Goal: Transaction & Acquisition: Purchase product/service

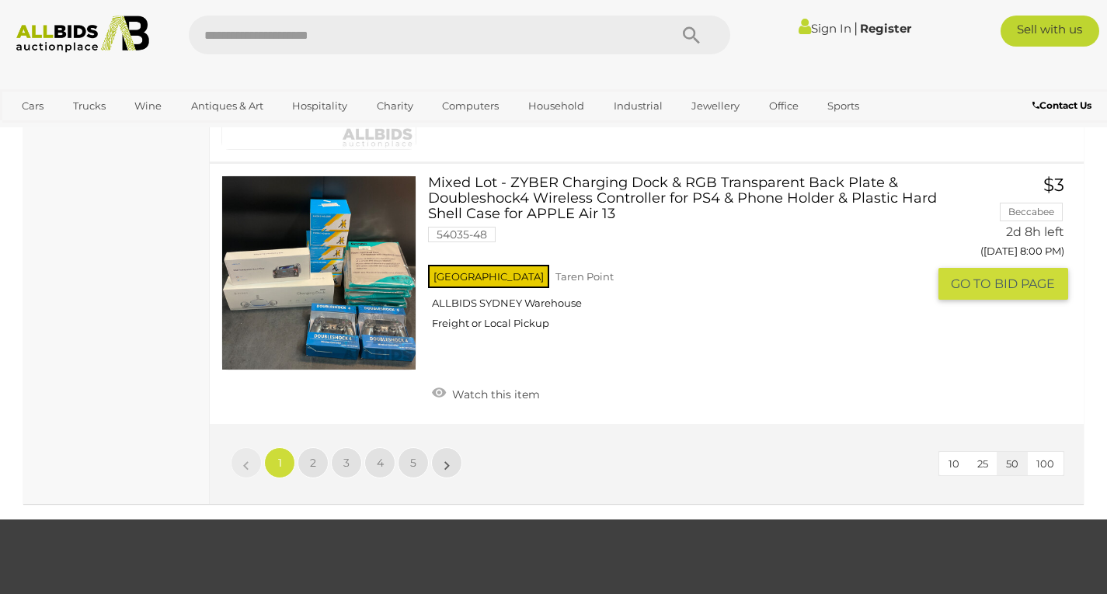
scroll to position [11745, 0]
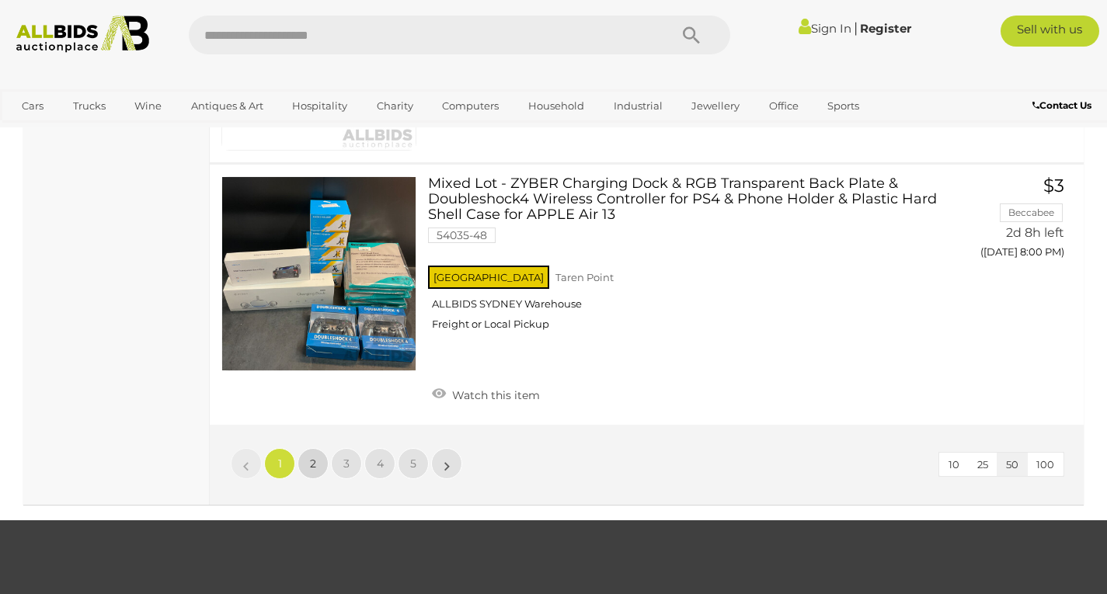
click at [318, 474] on link "2" at bounding box center [313, 463] width 31 height 31
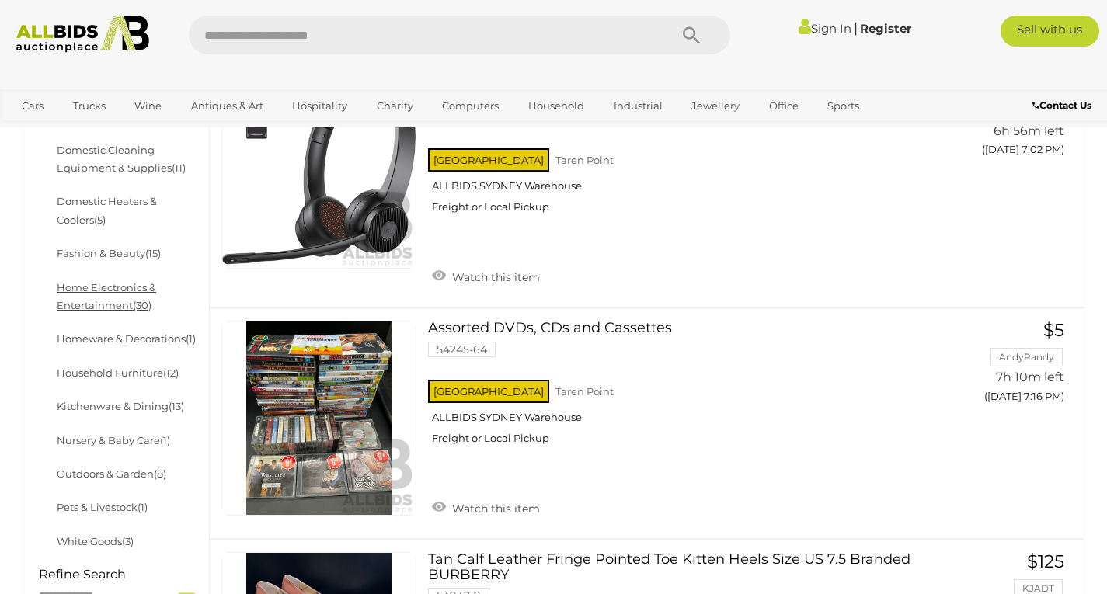
scroll to position [555, 0]
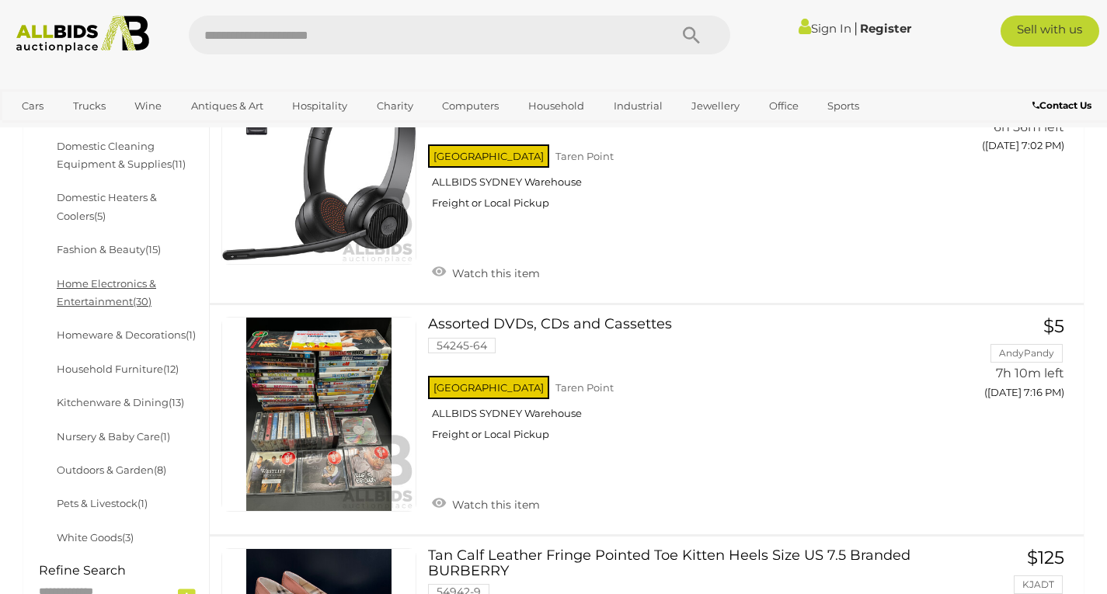
click at [116, 300] on link "Home Electronics & Entertainment (30)" at bounding box center [106, 292] width 99 height 30
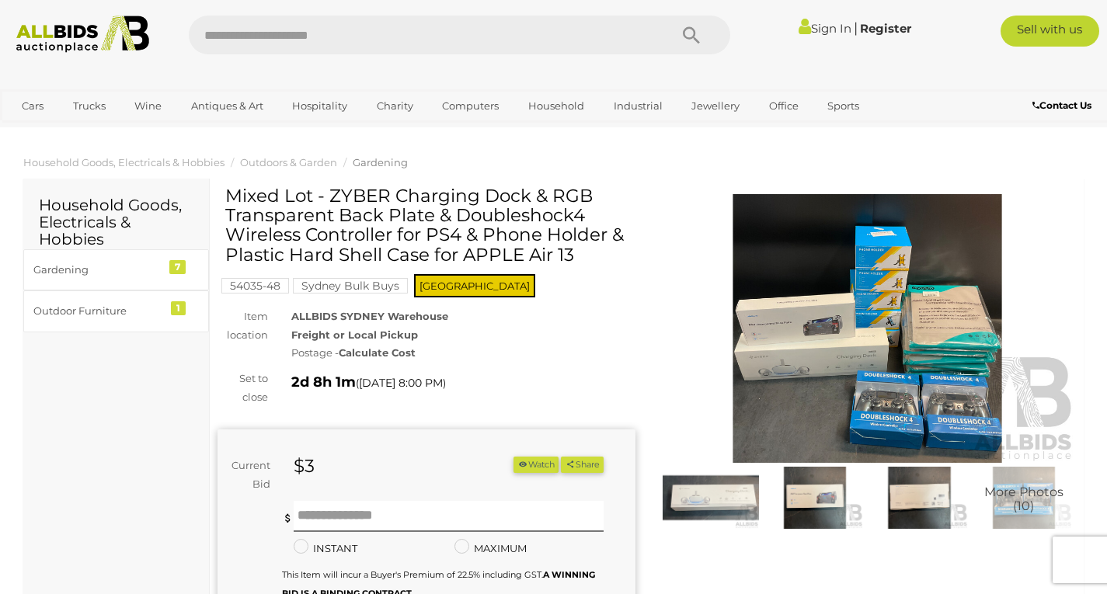
click at [839, 327] on img at bounding box center [868, 328] width 418 height 269
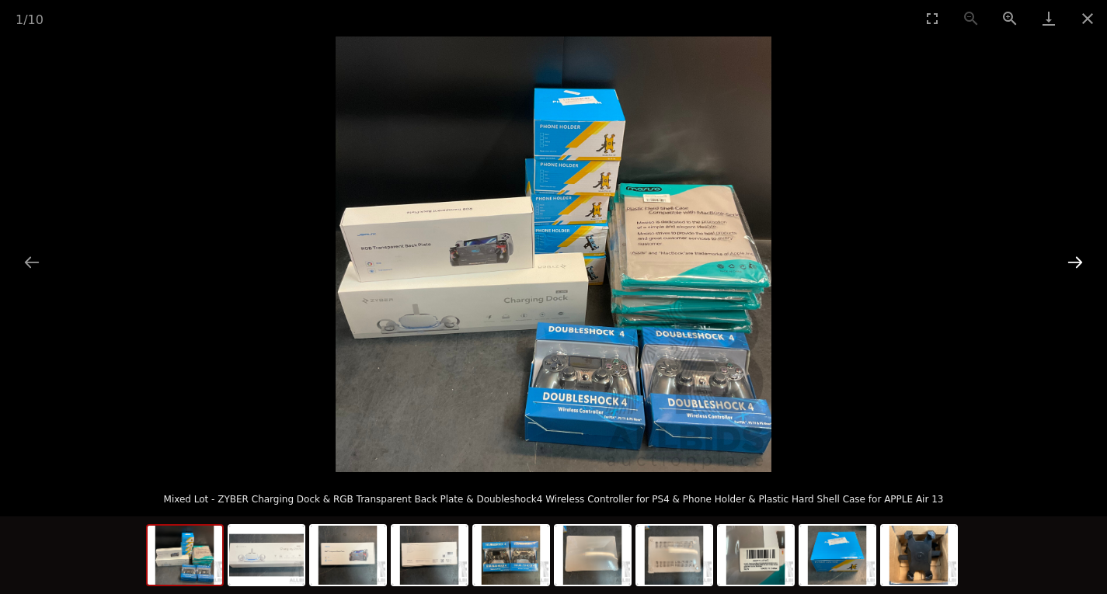
click at [1073, 261] on button "Next slide" at bounding box center [1075, 262] width 33 height 30
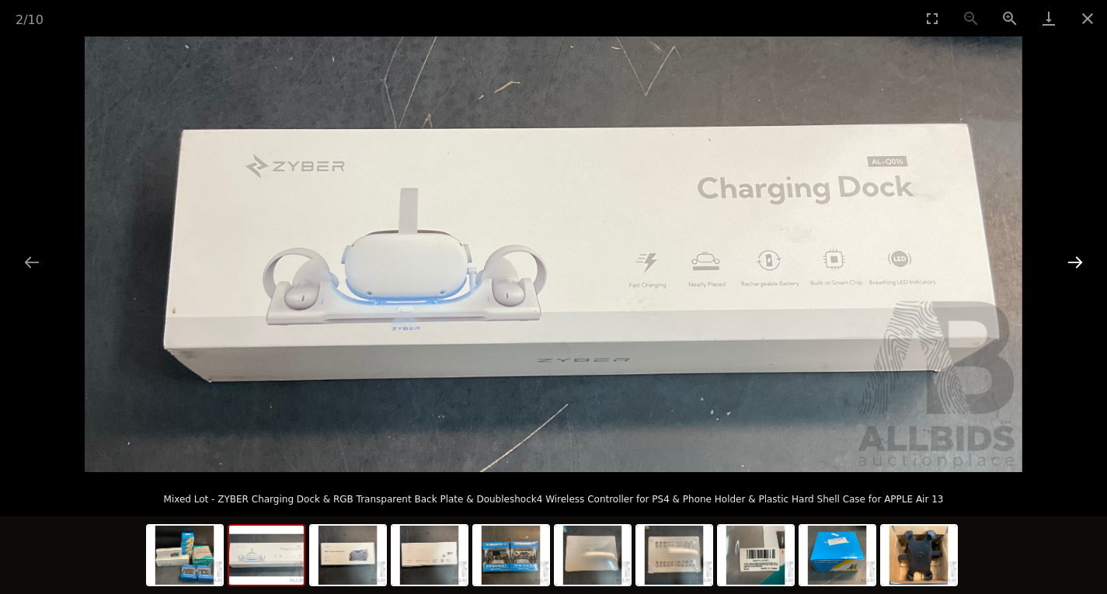
click at [1073, 261] on button "Next slide" at bounding box center [1075, 262] width 33 height 30
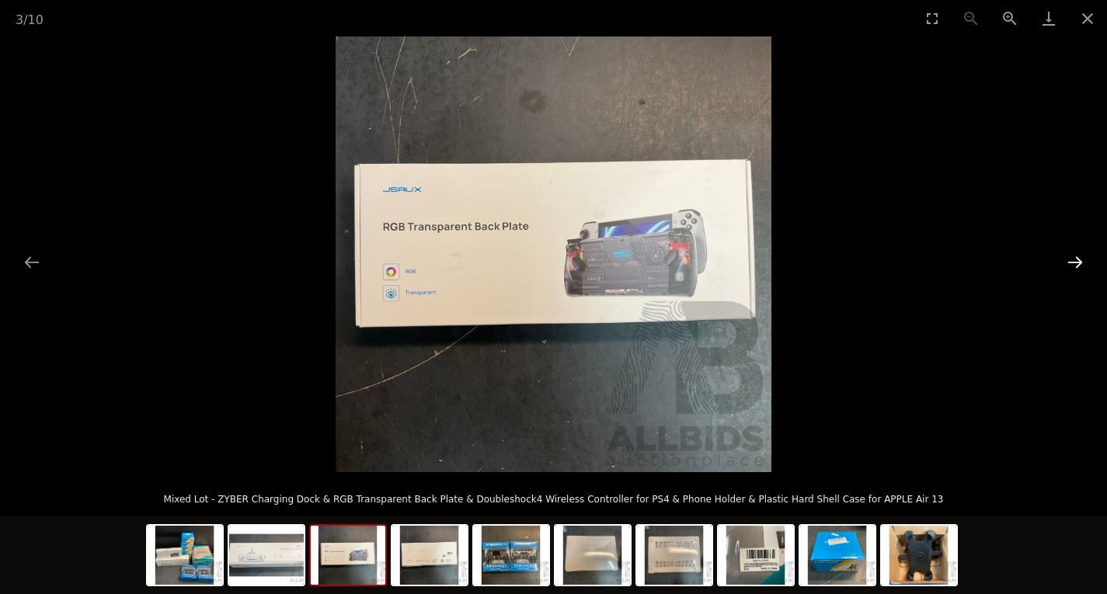
click at [1073, 261] on button "Next slide" at bounding box center [1075, 262] width 33 height 30
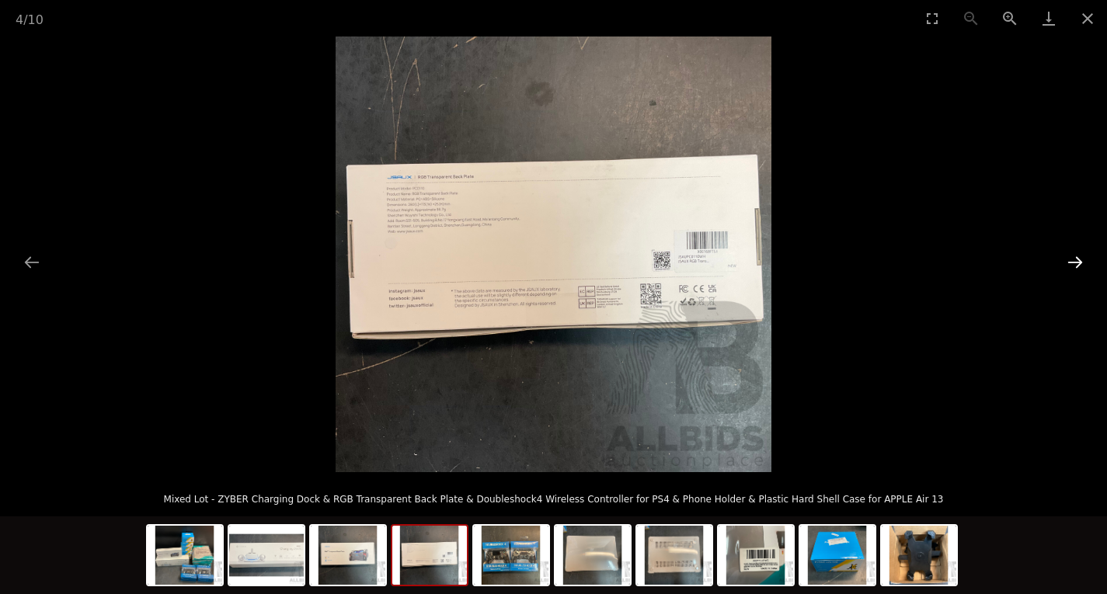
click at [1073, 261] on button "Next slide" at bounding box center [1075, 262] width 33 height 30
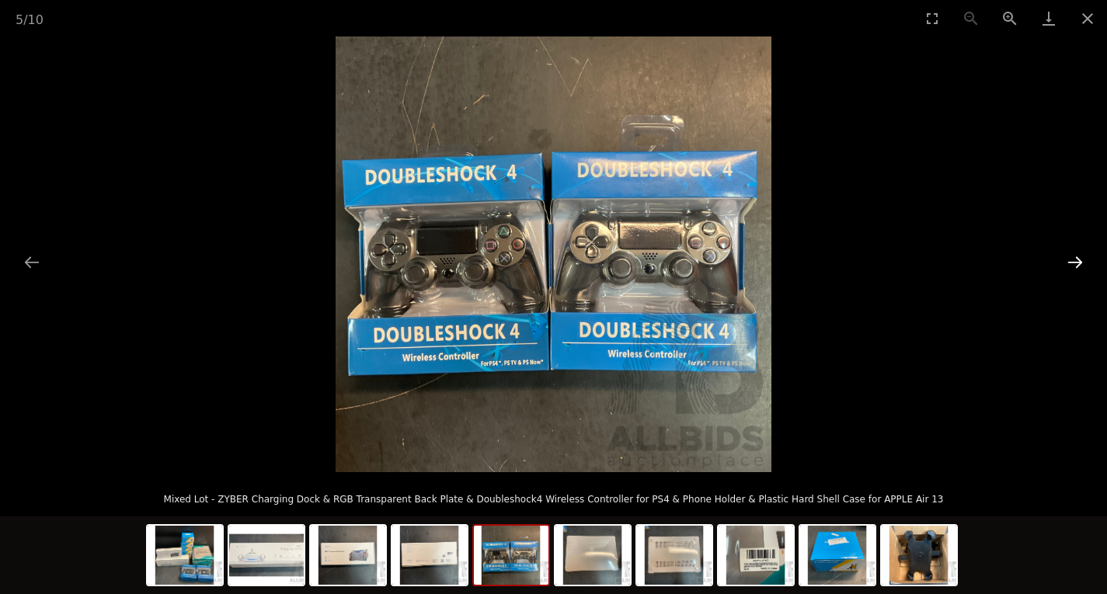
click at [1073, 261] on button "Next slide" at bounding box center [1075, 262] width 33 height 30
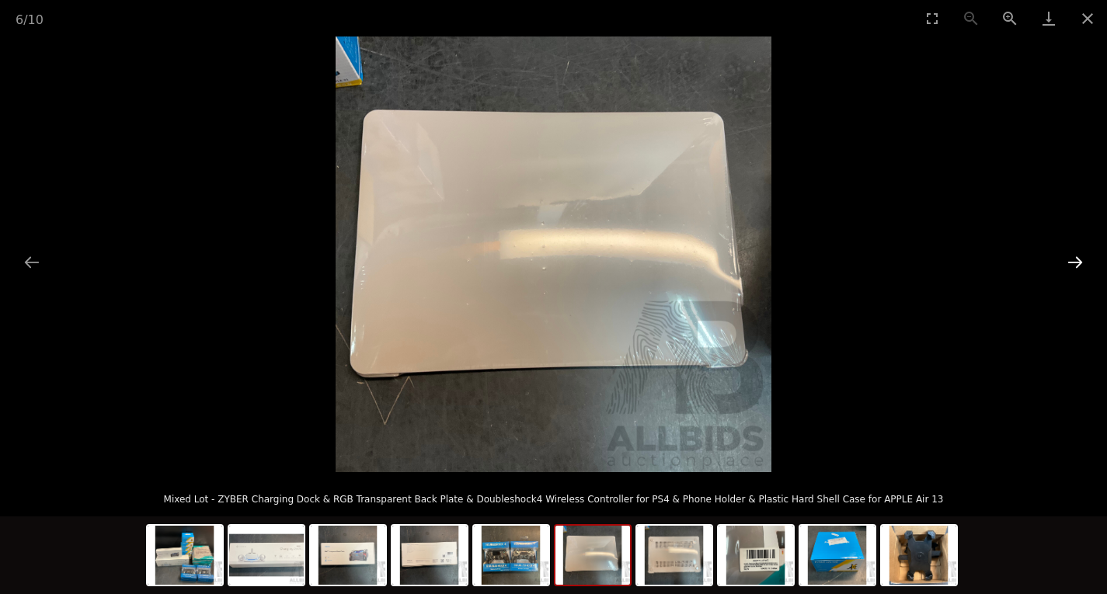
click at [1073, 261] on button "Next slide" at bounding box center [1075, 262] width 33 height 30
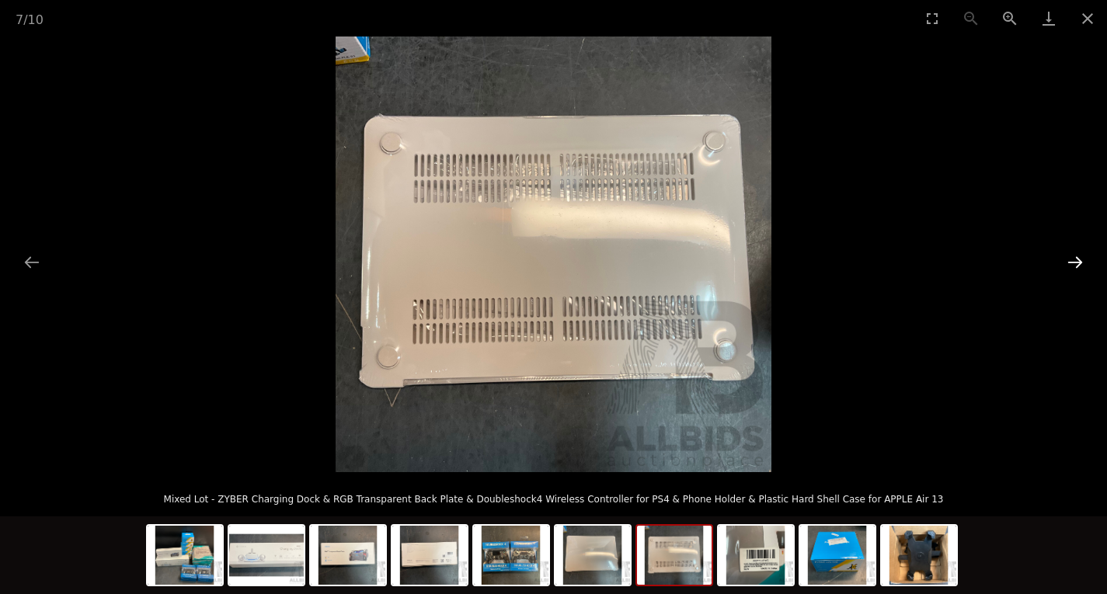
click at [1073, 261] on button "Next slide" at bounding box center [1075, 262] width 33 height 30
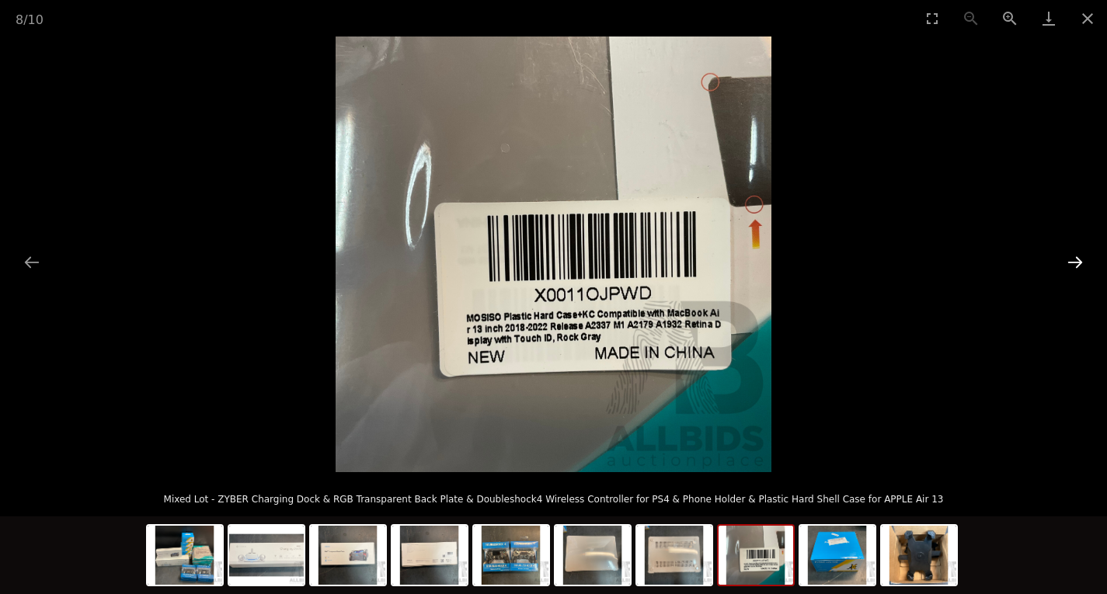
click at [1073, 261] on button "Next slide" at bounding box center [1075, 262] width 33 height 30
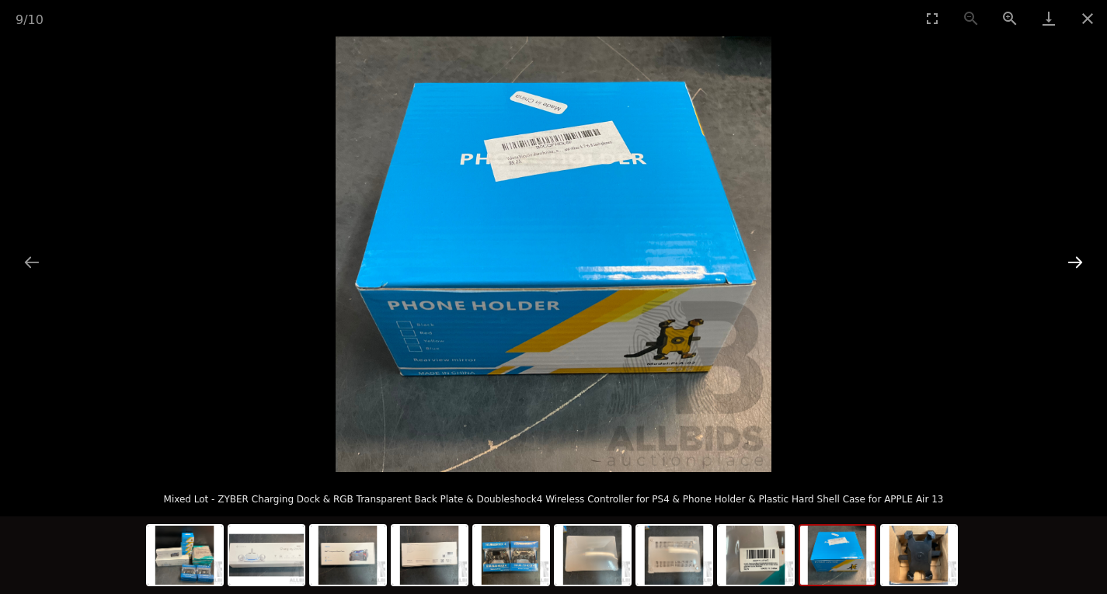
click at [1073, 261] on button "Next slide" at bounding box center [1075, 262] width 33 height 30
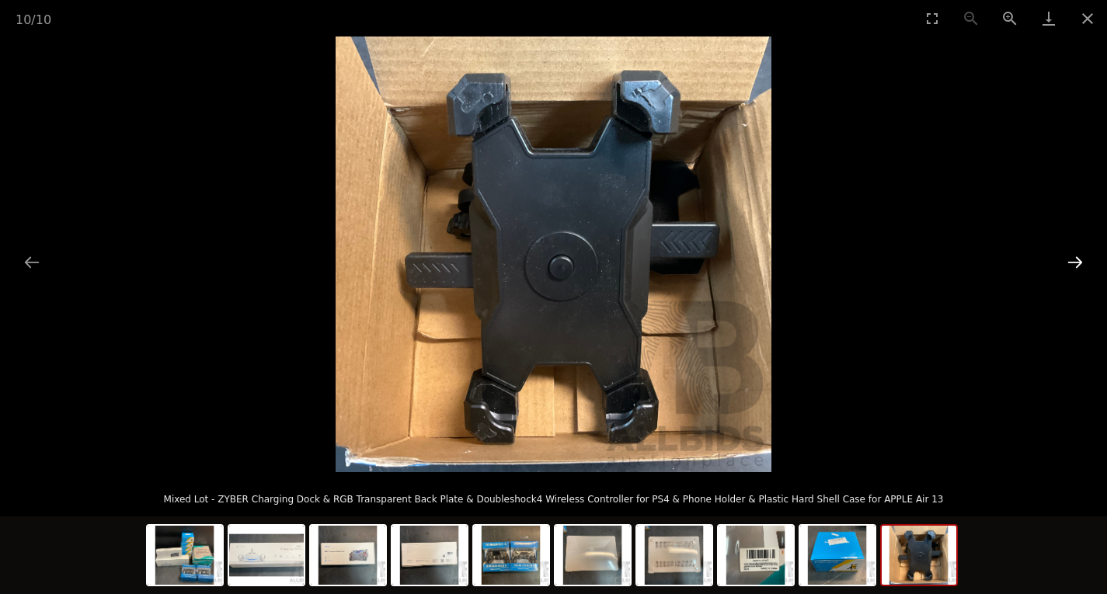
click at [1073, 261] on button "Next slide" at bounding box center [1075, 262] width 33 height 30
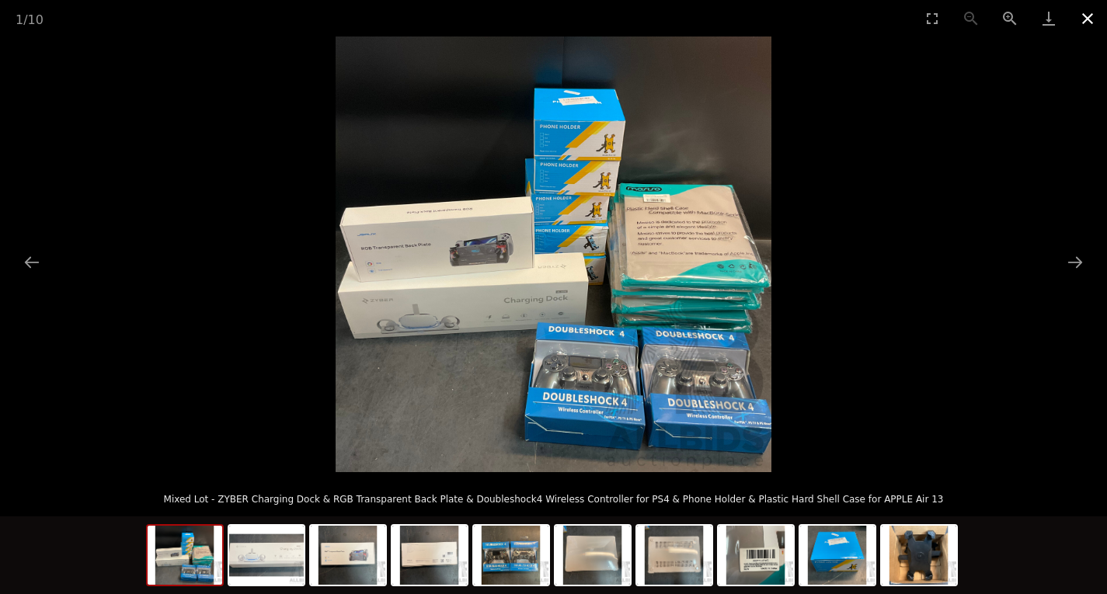
click at [1088, 22] on button "Close gallery" at bounding box center [1087, 18] width 39 height 37
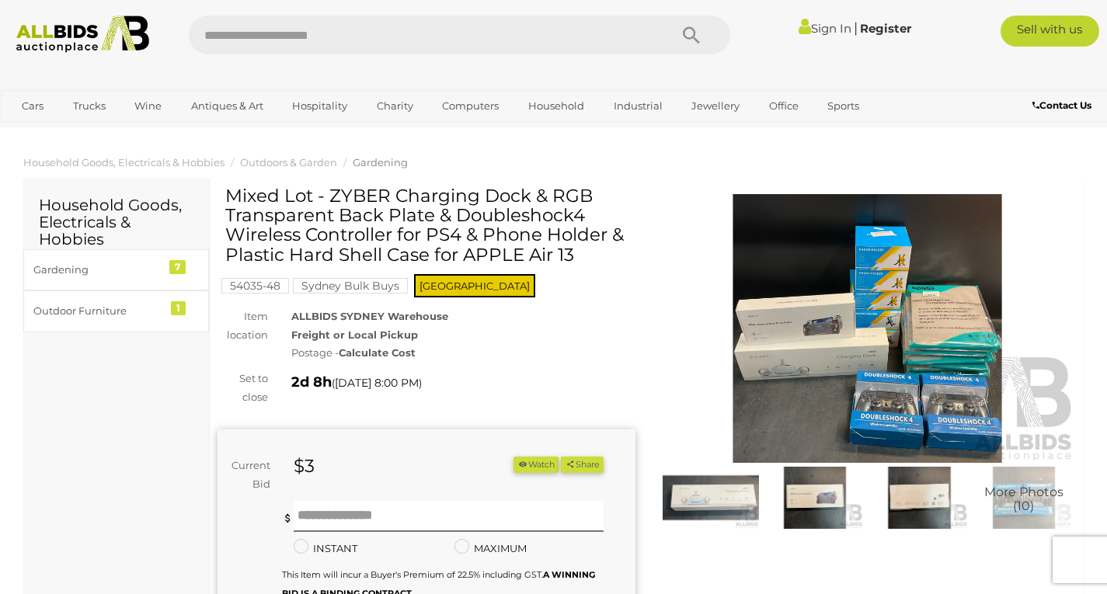
click at [376, 354] on strong "Calculate Cost" at bounding box center [377, 352] width 77 height 12
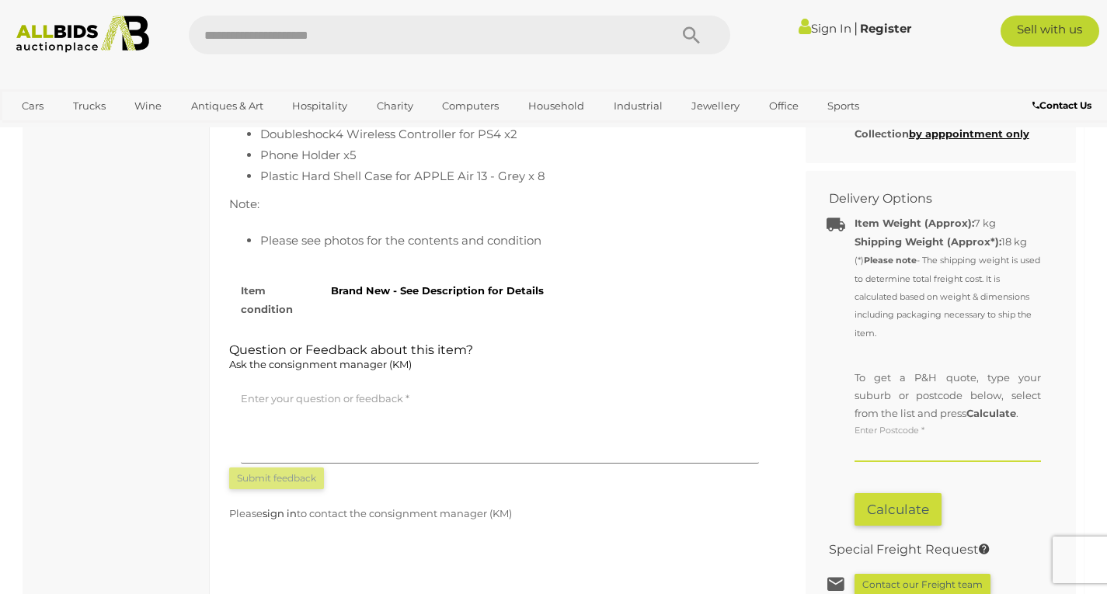
click at [937, 442] on input "text" at bounding box center [948, 450] width 186 height 23
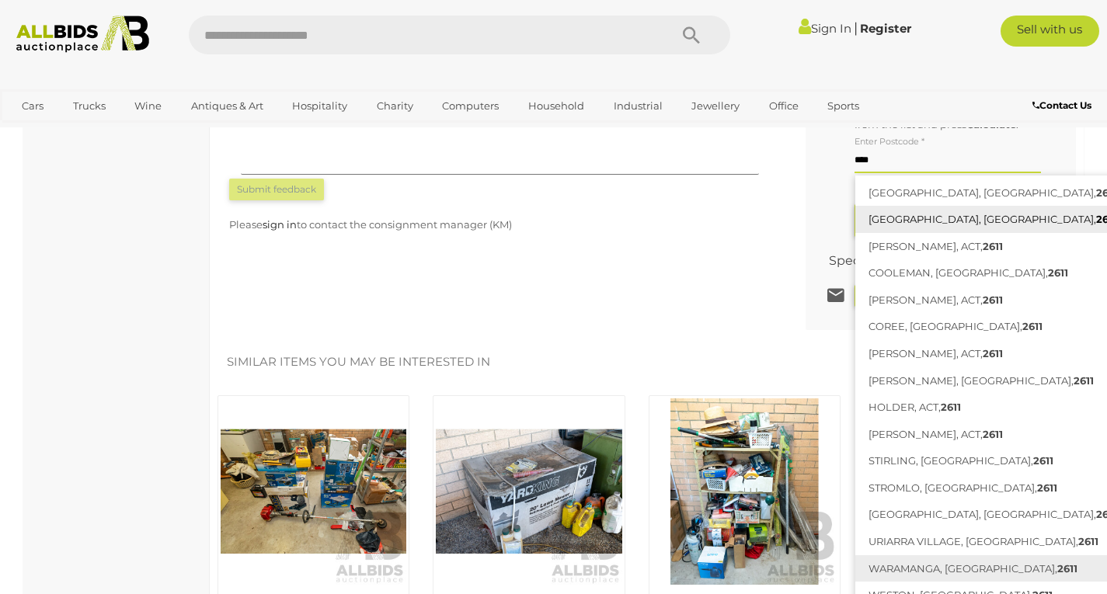
scroll to position [1188, 0]
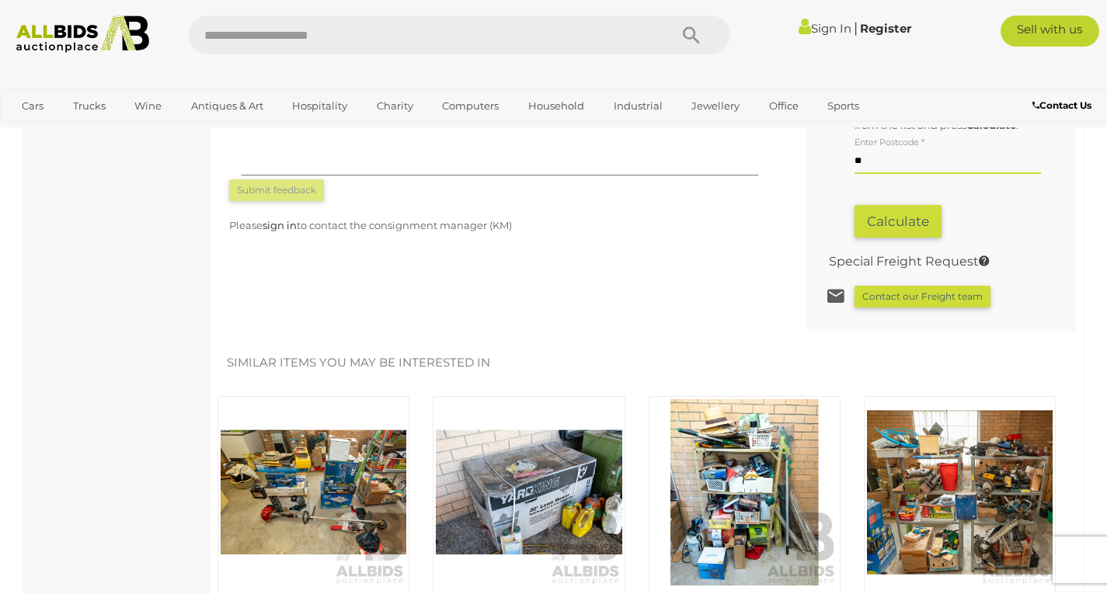
type input "*"
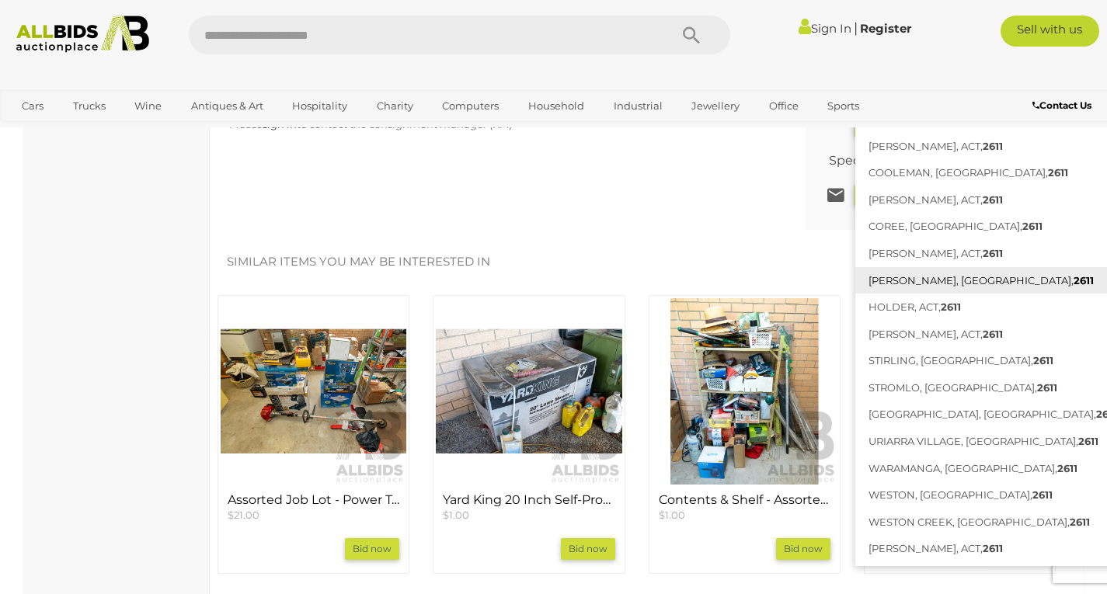
scroll to position [1291, 0]
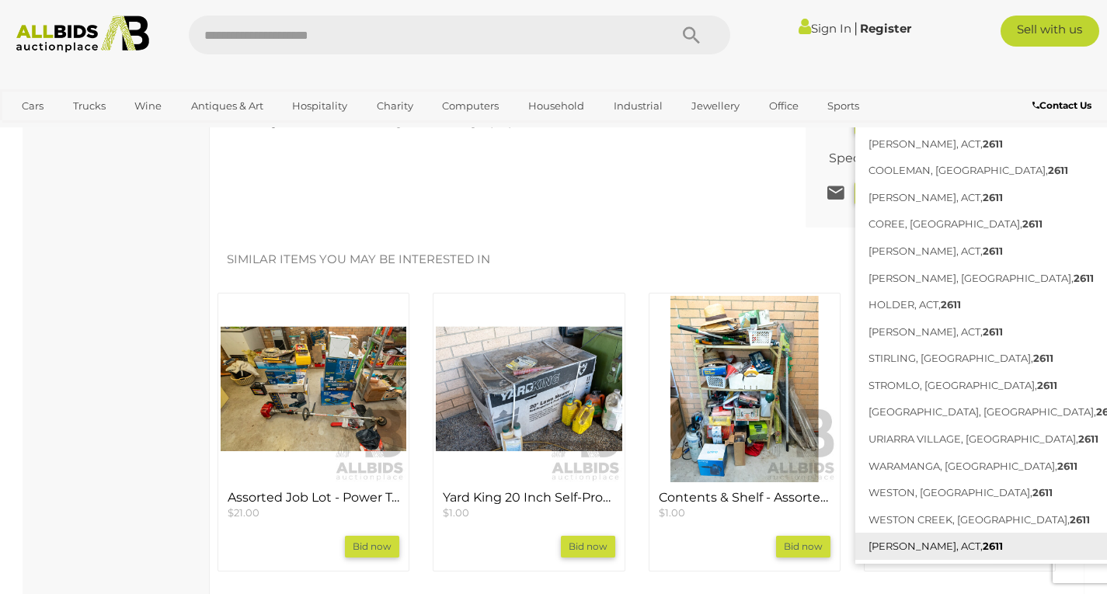
click at [923, 546] on link "WRIGHT, ACT, 2611" at bounding box center [992, 546] width 274 height 27
type input "**********"
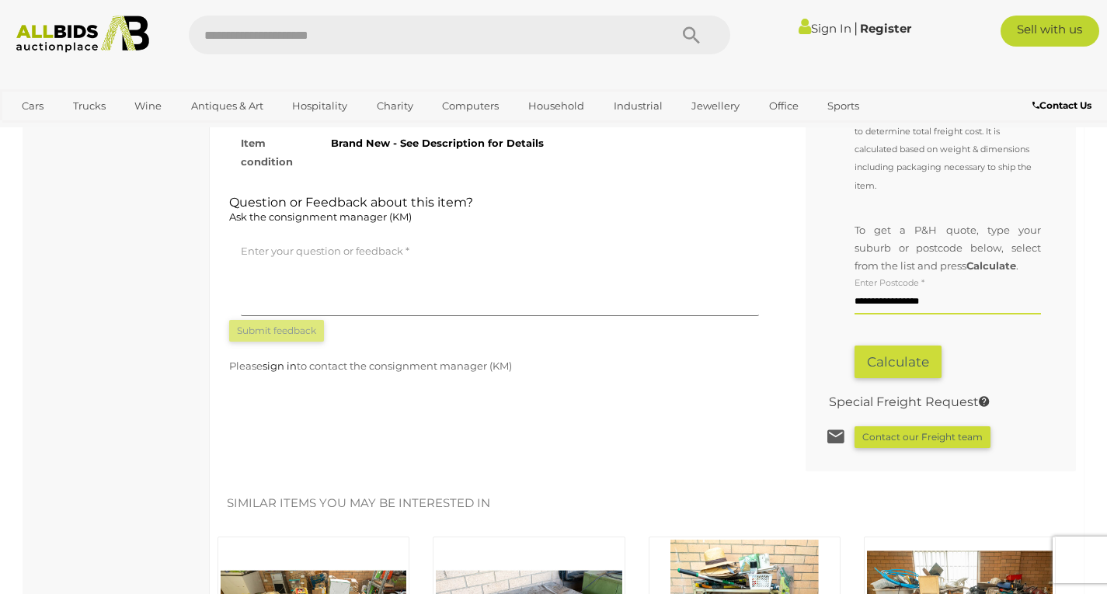
scroll to position [1046, 0]
click at [911, 367] on button "Calculate" at bounding box center [898, 362] width 87 height 33
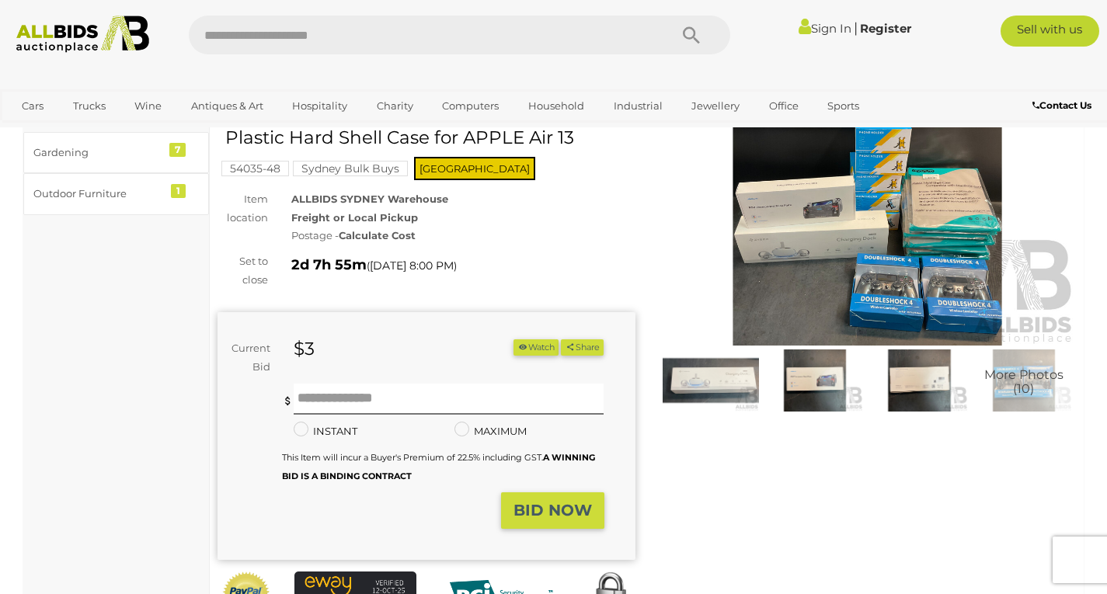
scroll to position [117, 0]
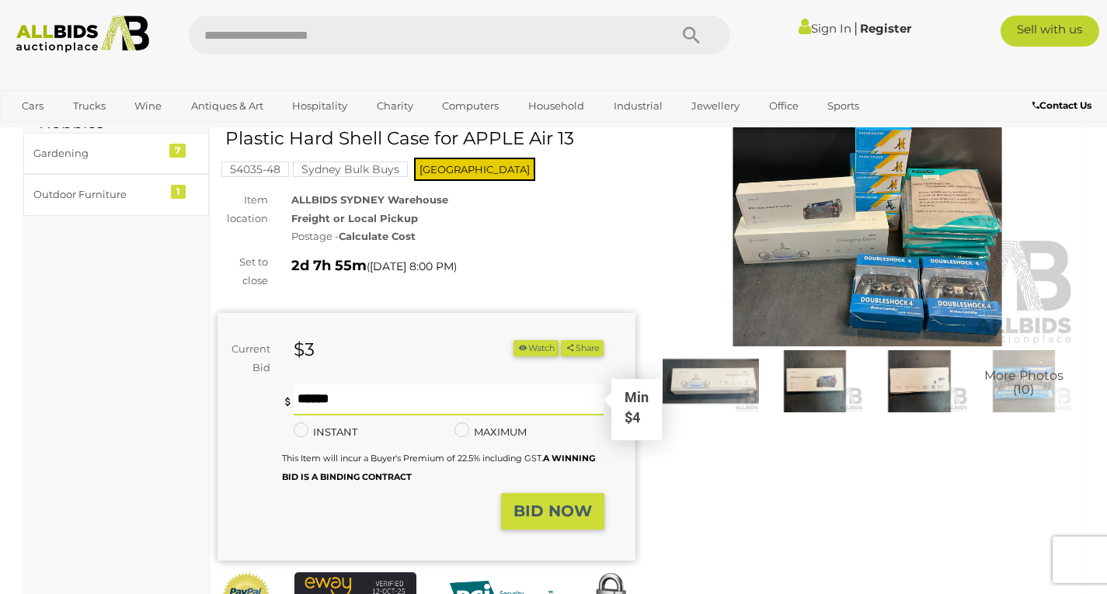
click at [372, 395] on input "text" at bounding box center [449, 400] width 311 height 31
